Goal: Navigation & Orientation: Understand site structure

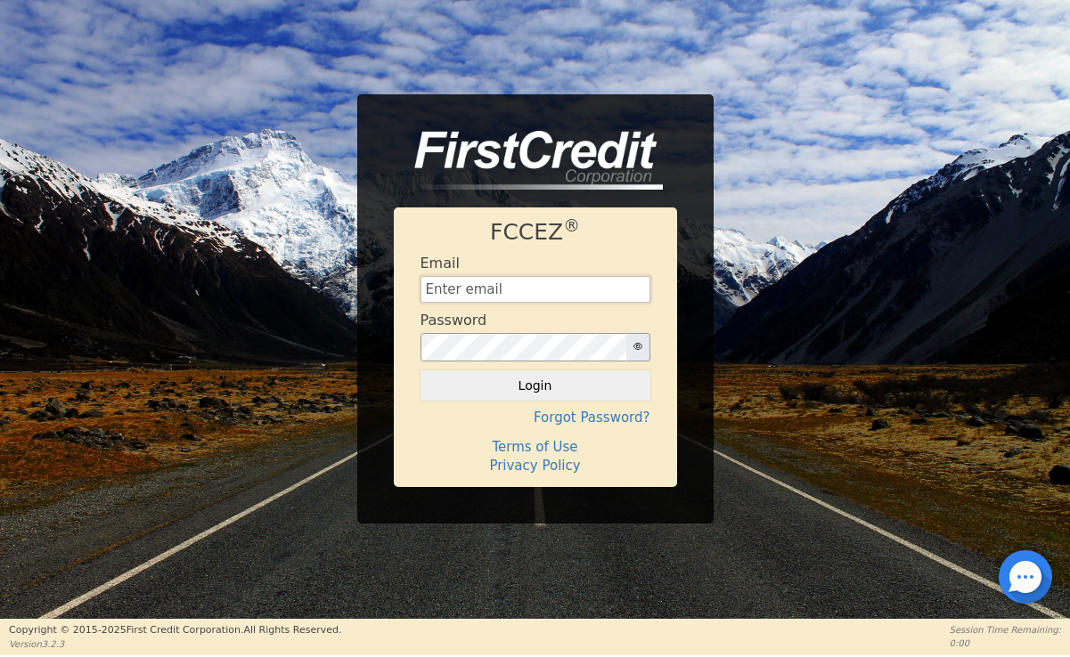
type input "[EMAIL_ADDRESS][DOMAIN_NAME]"
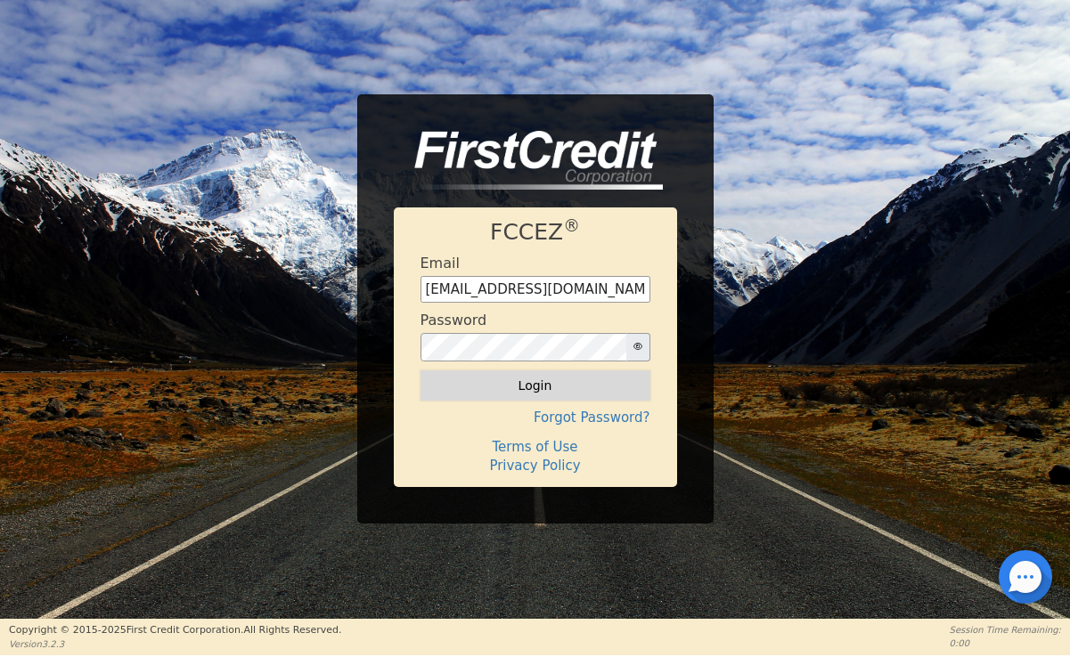
click at [564, 389] on button "Login" at bounding box center [536, 386] width 230 height 30
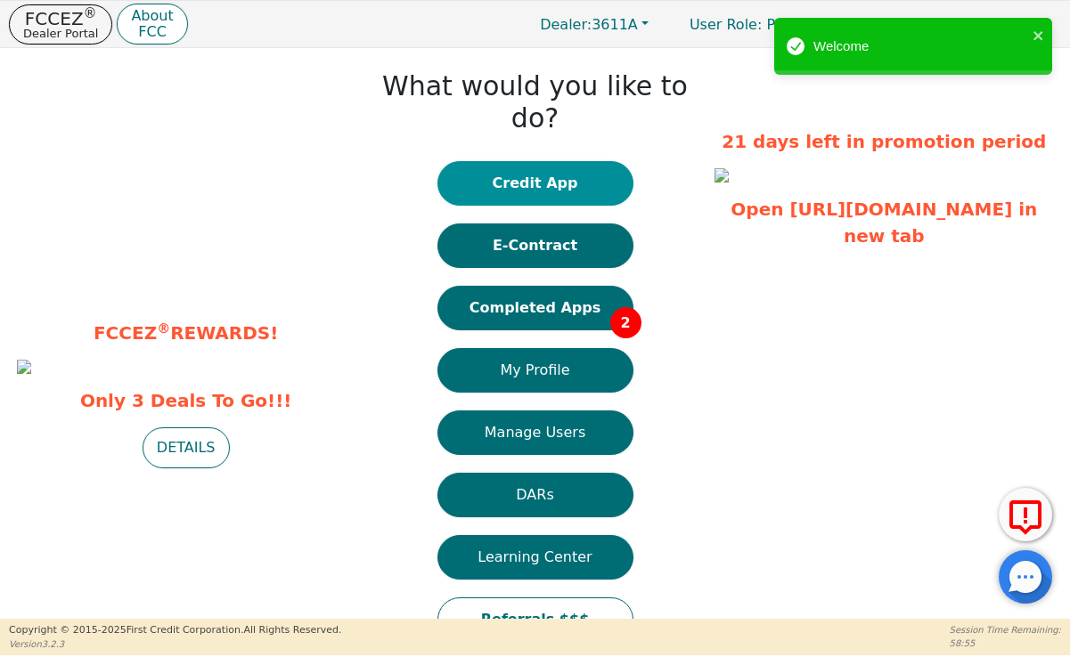
scroll to position [2, 0]
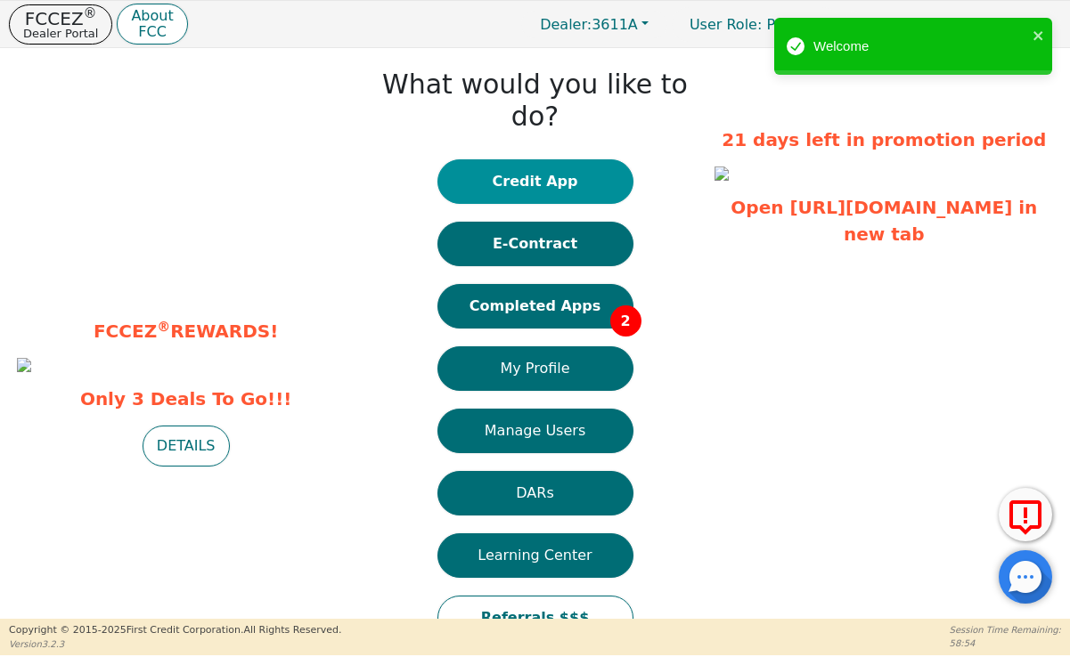
click at [550, 159] on button "Credit App" at bounding box center [535, 181] width 196 height 45
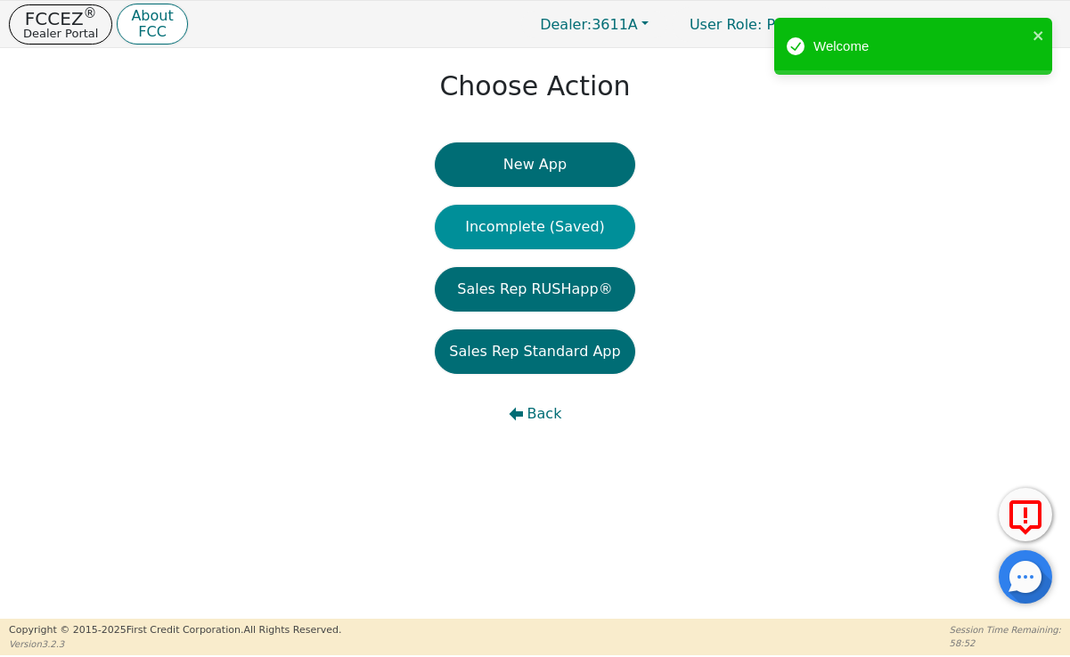
click at [549, 236] on button "Incomplete (Saved)" at bounding box center [535, 227] width 200 height 45
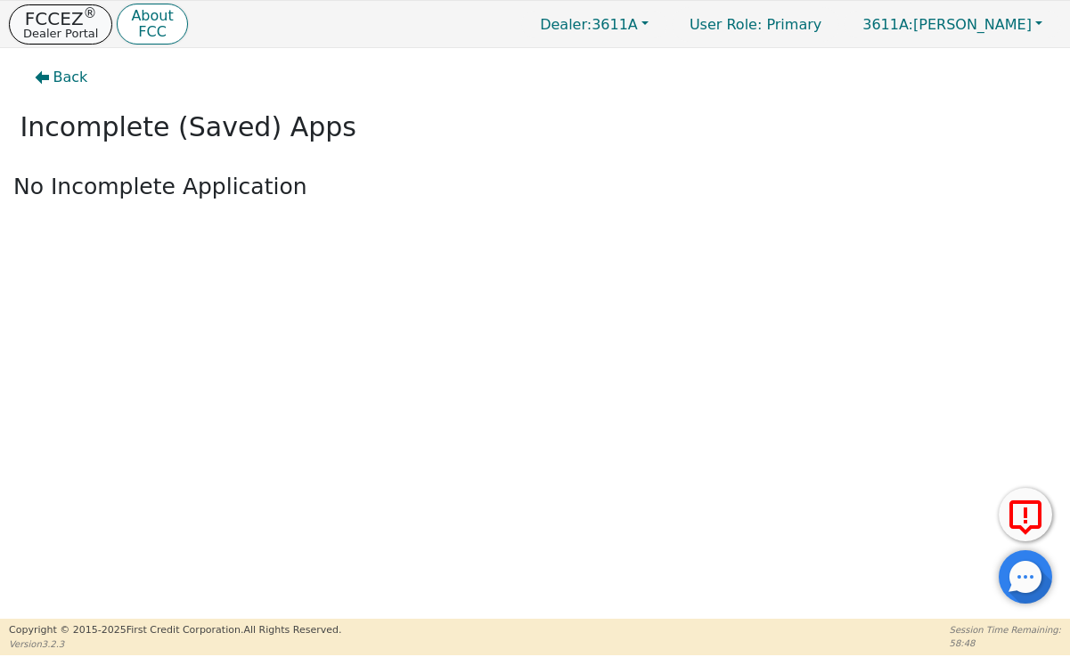
click at [78, 20] on p "FCCEZ ®" at bounding box center [60, 19] width 75 height 18
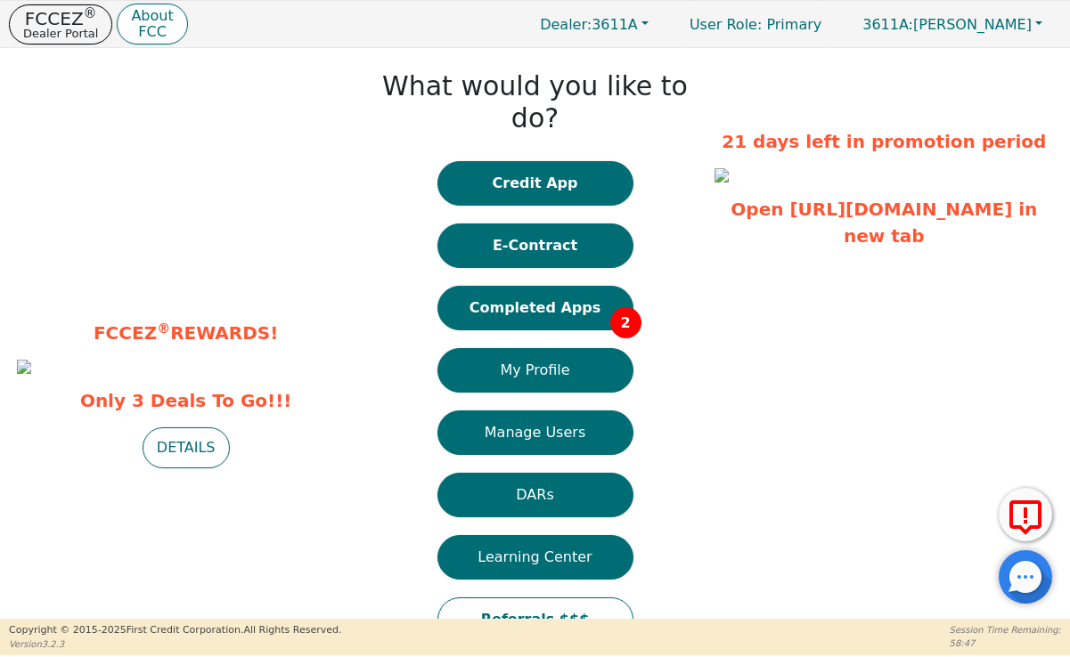
click at [508, 224] on button "E-Contract" at bounding box center [535, 246] width 196 height 45
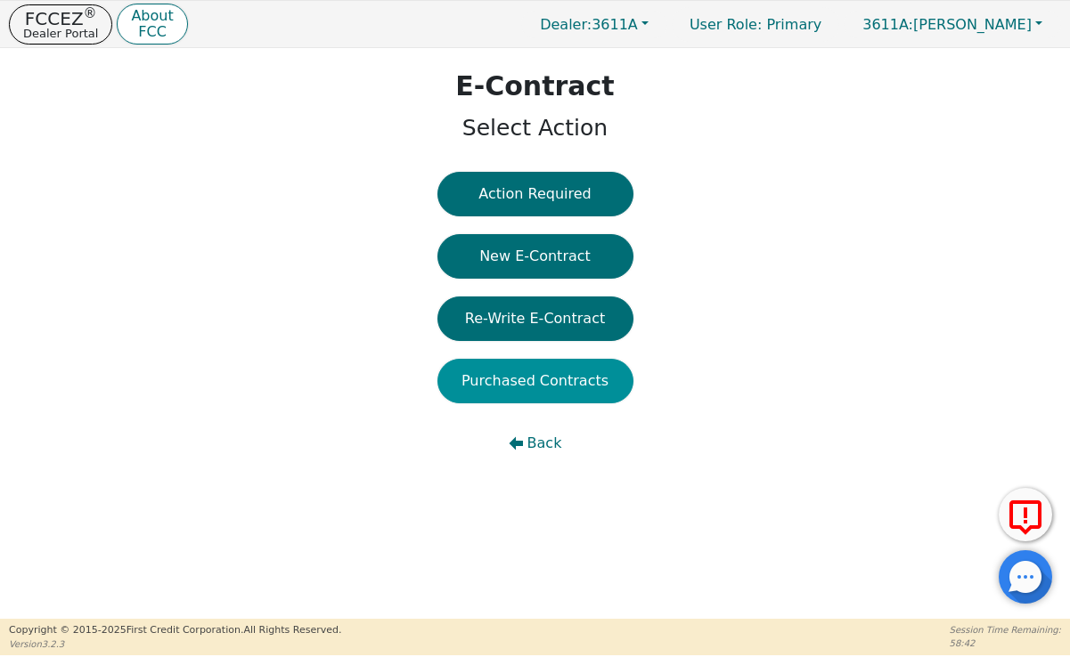
click at [559, 380] on button "Purchased Contracts" at bounding box center [535, 381] width 196 height 45
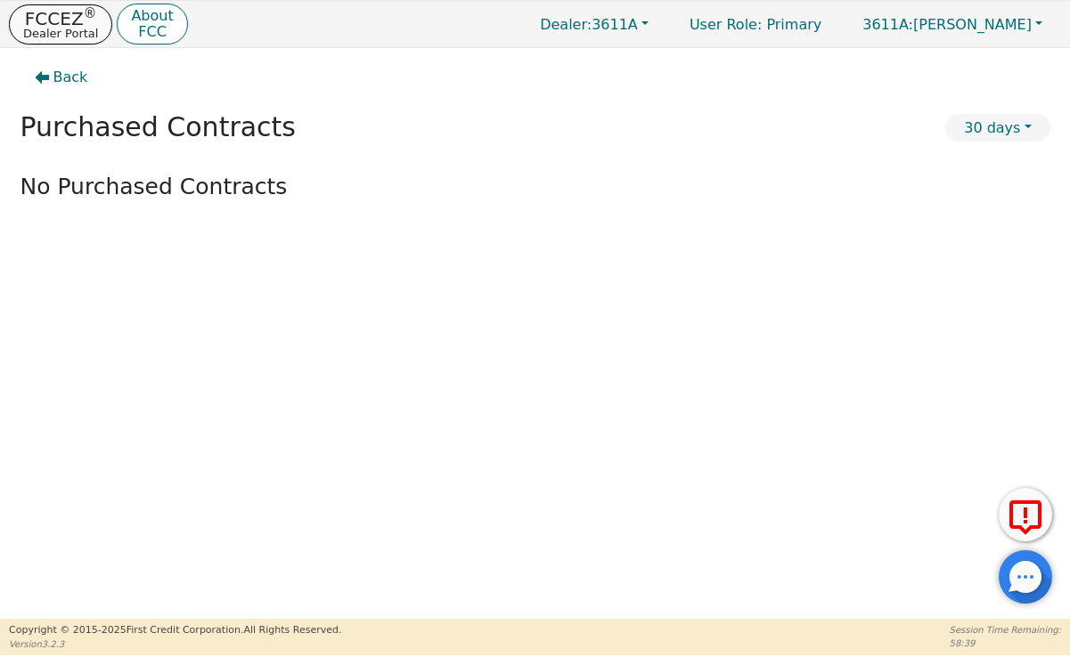
click at [75, 15] on p "FCCEZ ®" at bounding box center [60, 19] width 75 height 18
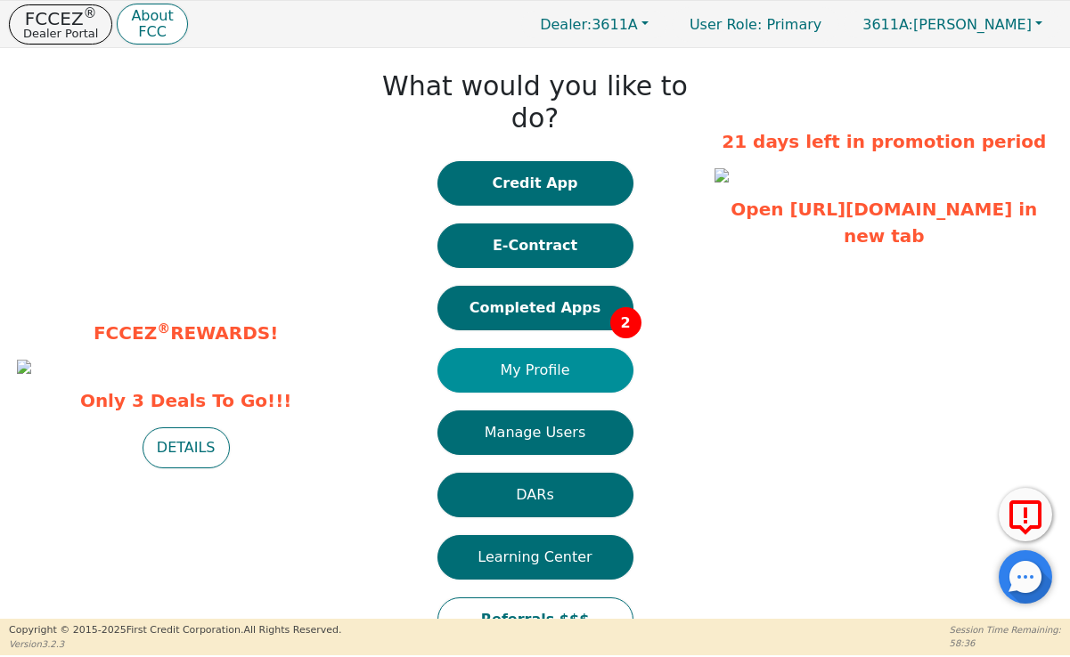
click at [555, 348] on button "My Profile" at bounding box center [535, 370] width 196 height 45
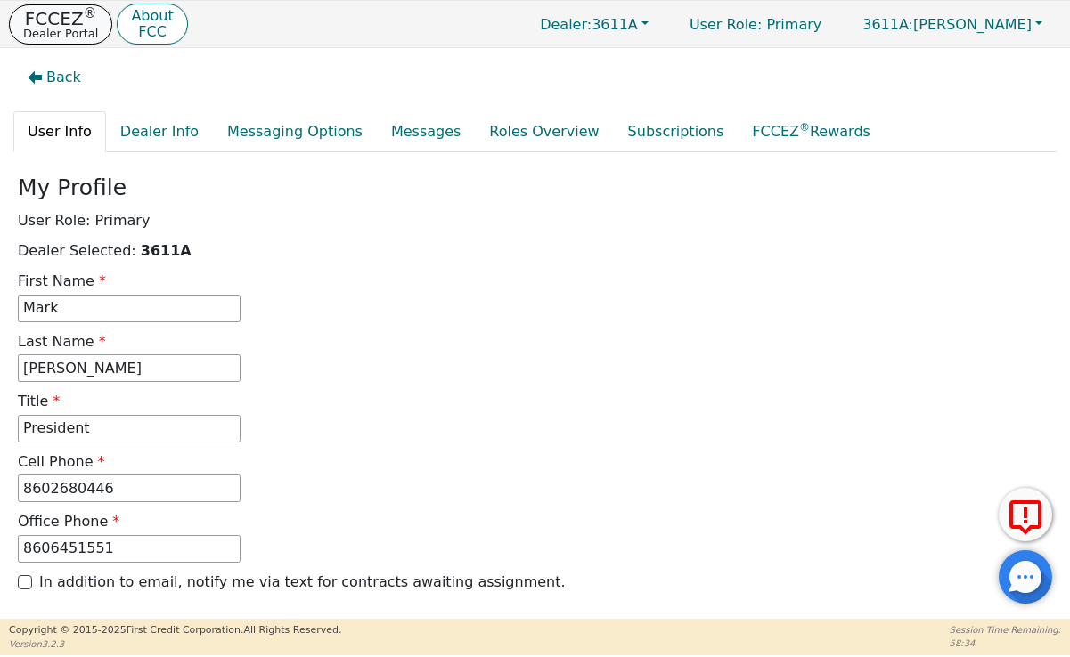
click at [37, 28] on p "Dealer Portal" at bounding box center [60, 34] width 75 height 12
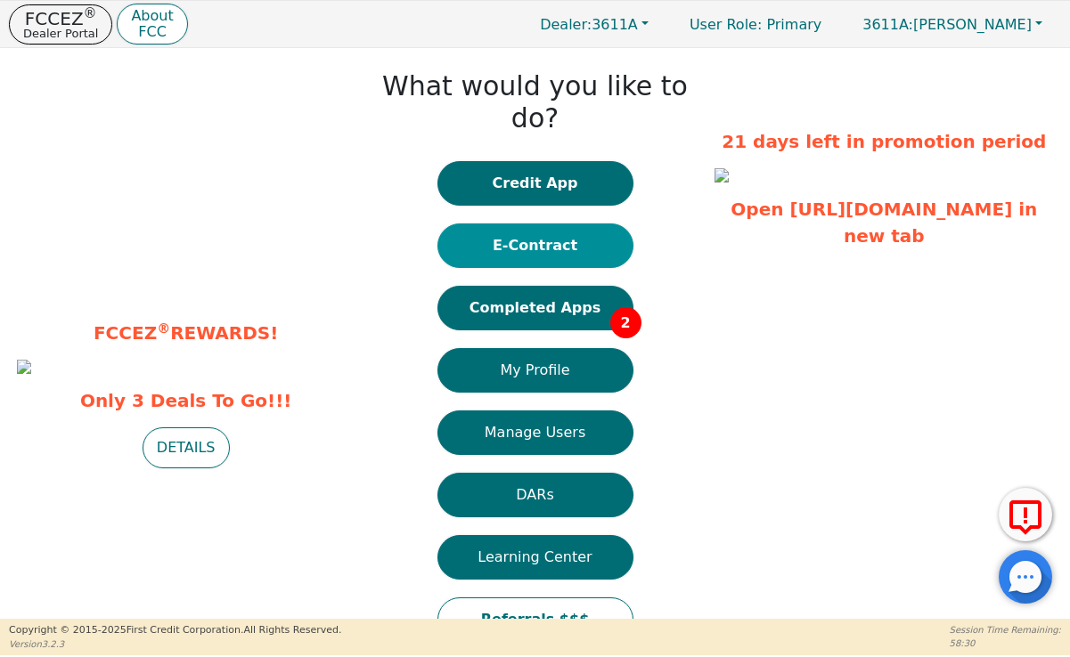
click at [549, 224] on button "E-Contract" at bounding box center [535, 246] width 196 height 45
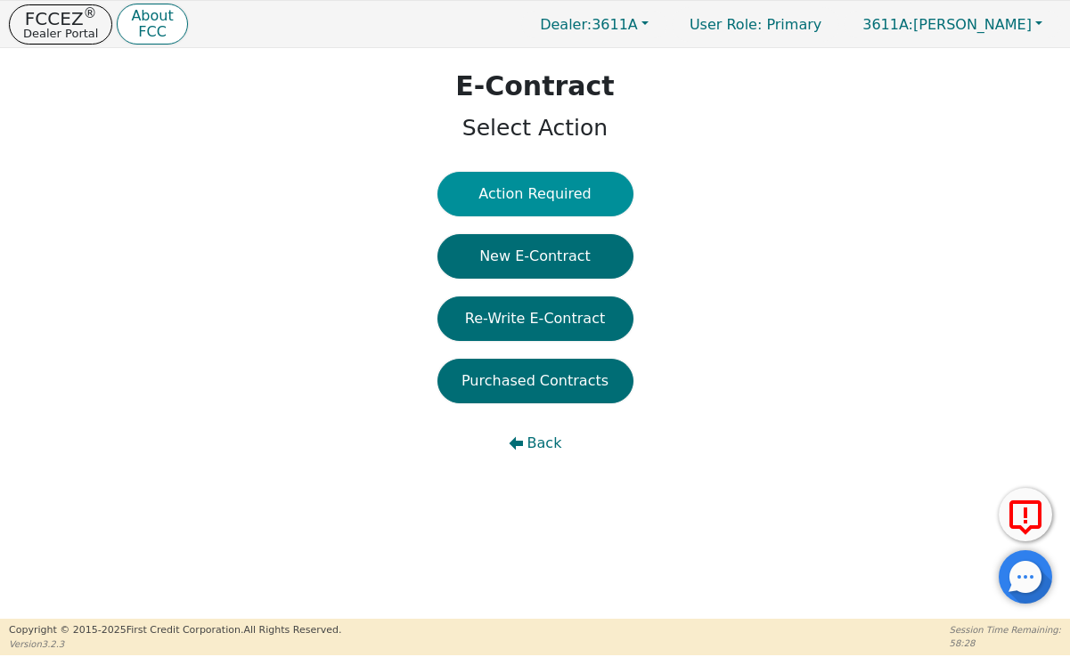
click at [545, 202] on button "Action Required" at bounding box center [535, 194] width 196 height 45
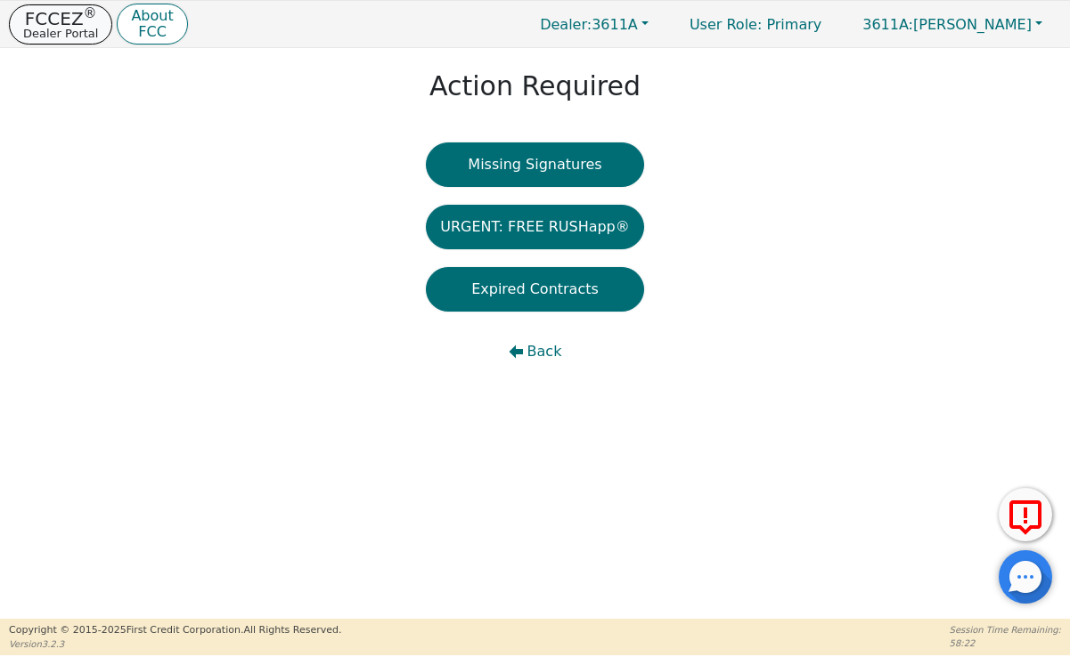
click at [56, 13] on p "FCCEZ ®" at bounding box center [60, 19] width 75 height 18
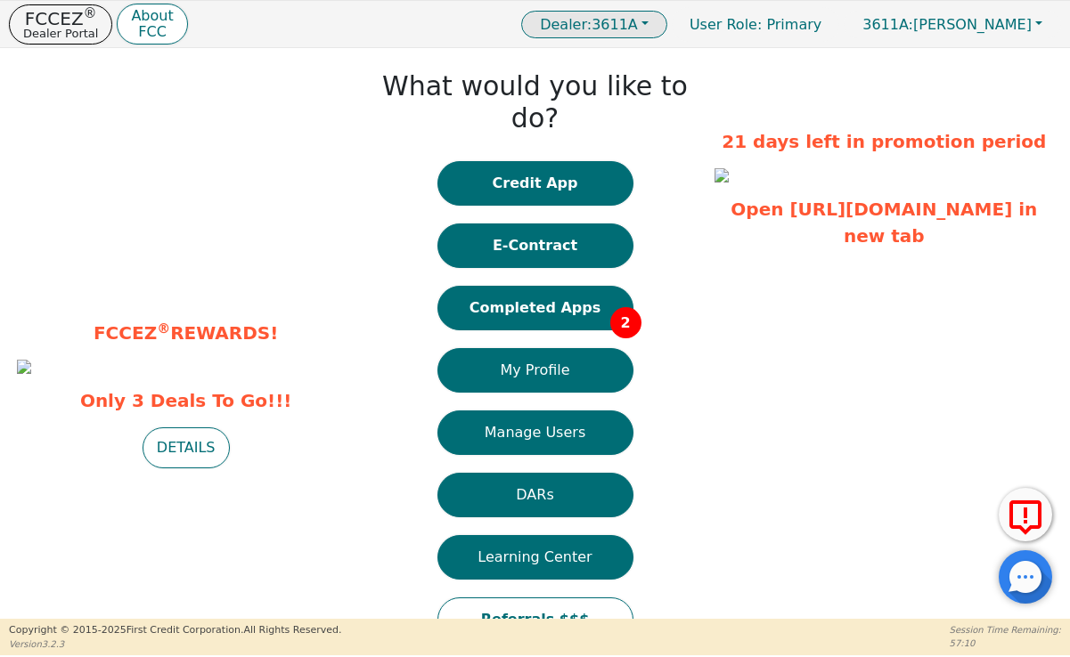
click at [667, 19] on button "Dealer: 3611A" at bounding box center [594, 25] width 146 height 28
click at [781, 109] on div "FCCEZ ® REWARDS! Only 3 Deals To Go!!! DETAILS What would you like to do? Credi…" at bounding box center [535, 358] width 1070 height 621
